Goal: Information Seeking & Learning: Learn about a topic

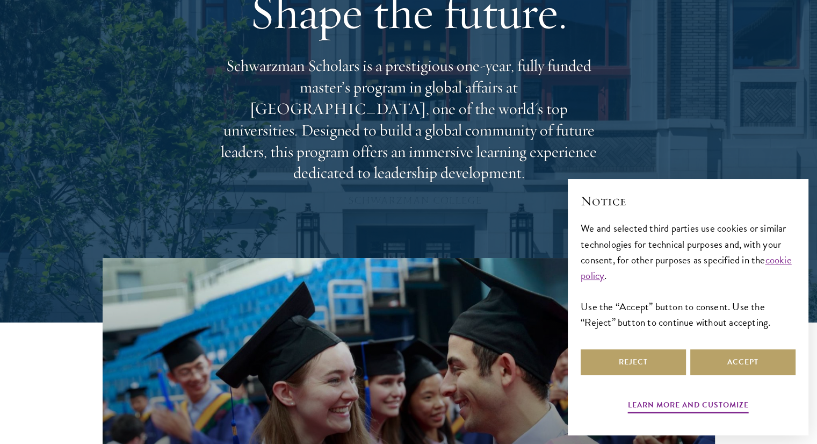
scroll to position [122, 0]
click at [662, 359] on button "Reject" at bounding box center [633, 362] width 105 height 26
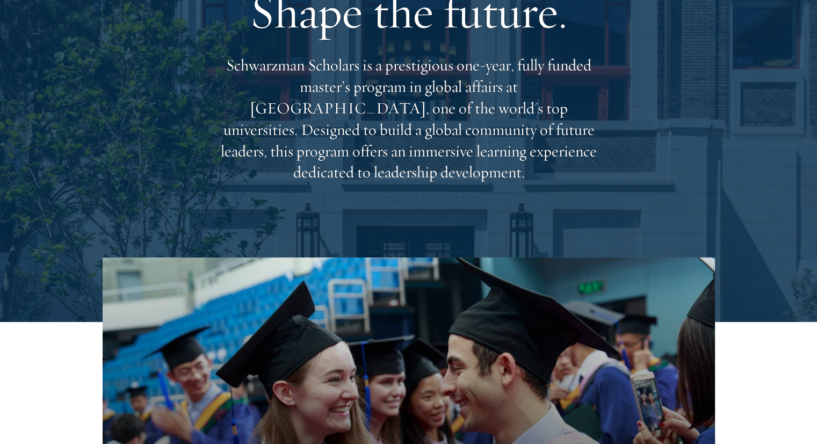
scroll to position [0, 0]
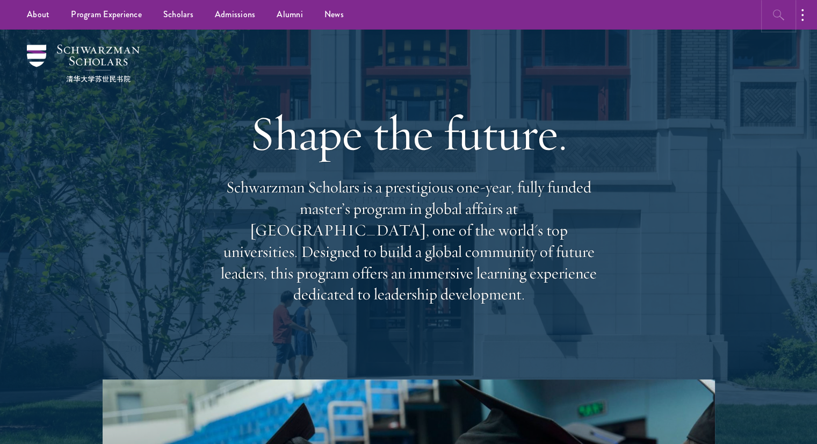
click at [774, 11] on icon "button" at bounding box center [778, 15] width 13 height 13
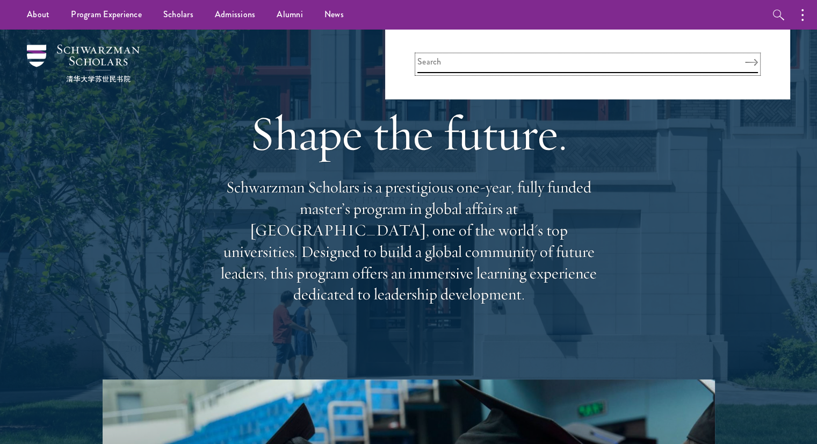
click at [681, 55] on input "search" at bounding box center [587, 64] width 341 height 18
type input "scholarship"
click at [745, 59] on button "Search" at bounding box center [751, 63] width 13 height 8
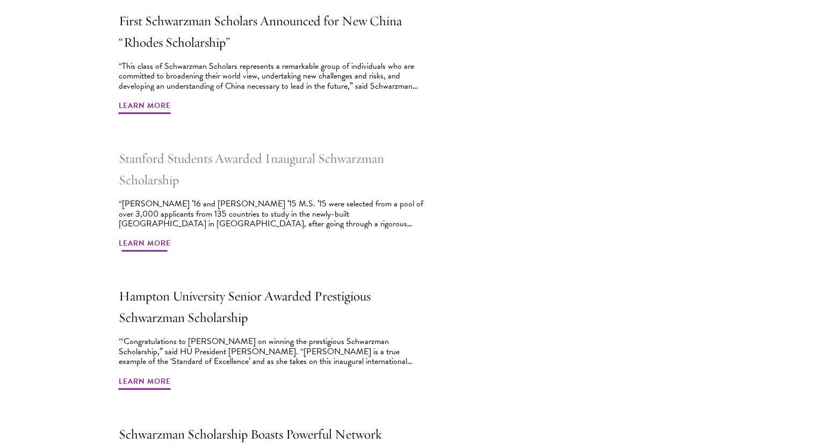
scroll to position [425, 0]
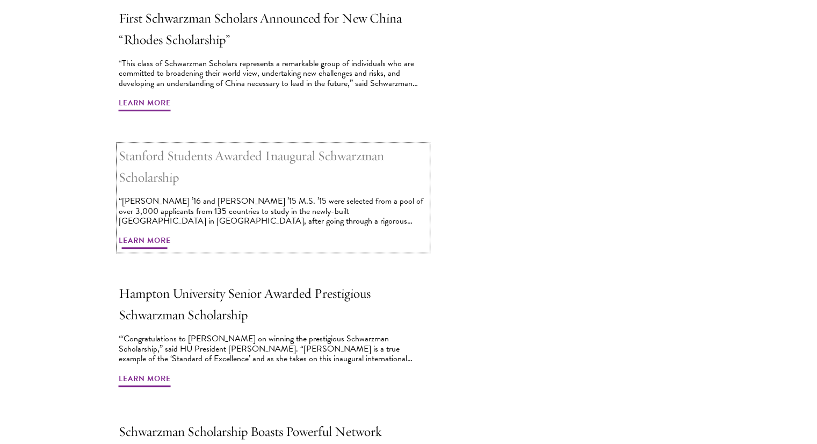
click at [236, 164] on h2 "Stanford Students Awarded Inaugural Schwarzman Scholarship" at bounding box center [273, 166] width 309 height 43
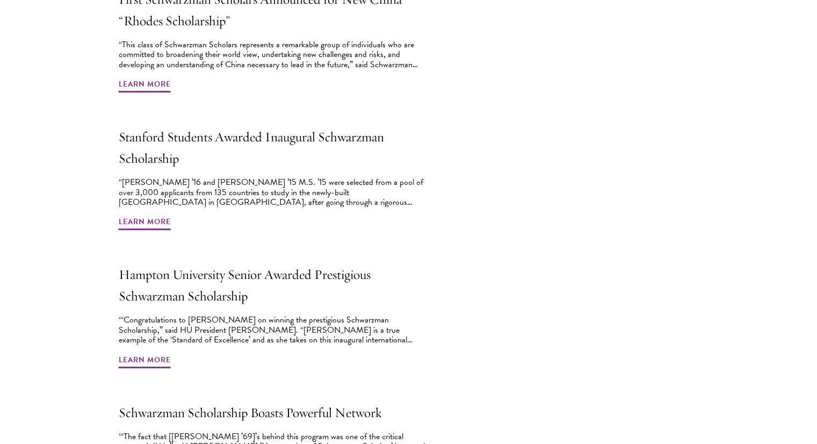
scroll to position [445, 0]
